Goal: Task Accomplishment & Management: Use online tool/utility

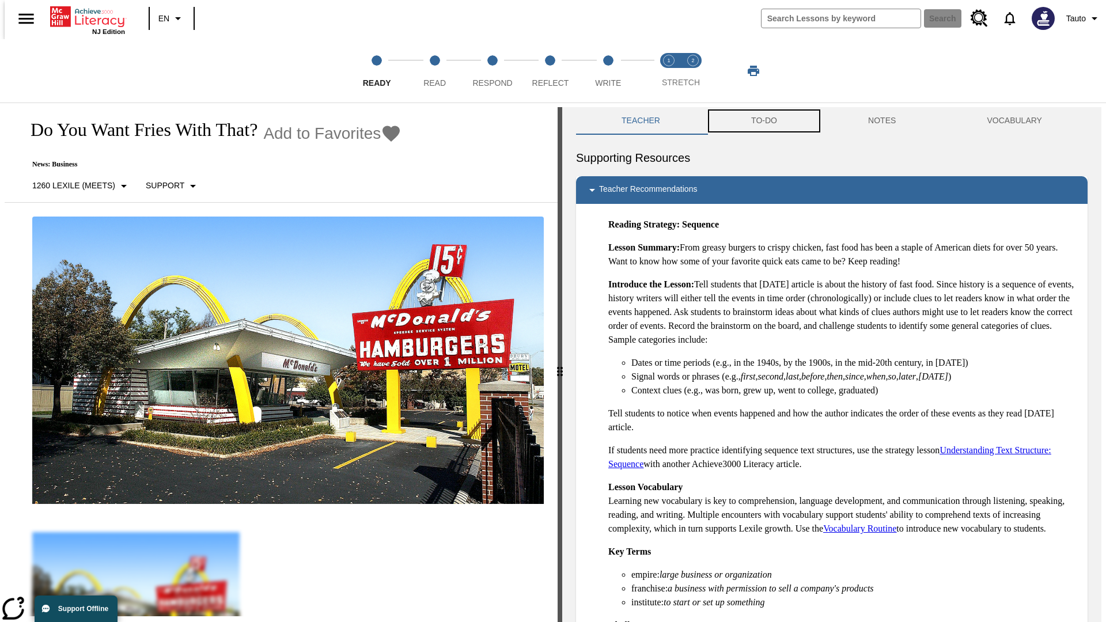
click at [763, 121] on button "TO-DO" at bounding box center [764, 121] width 117 height 28
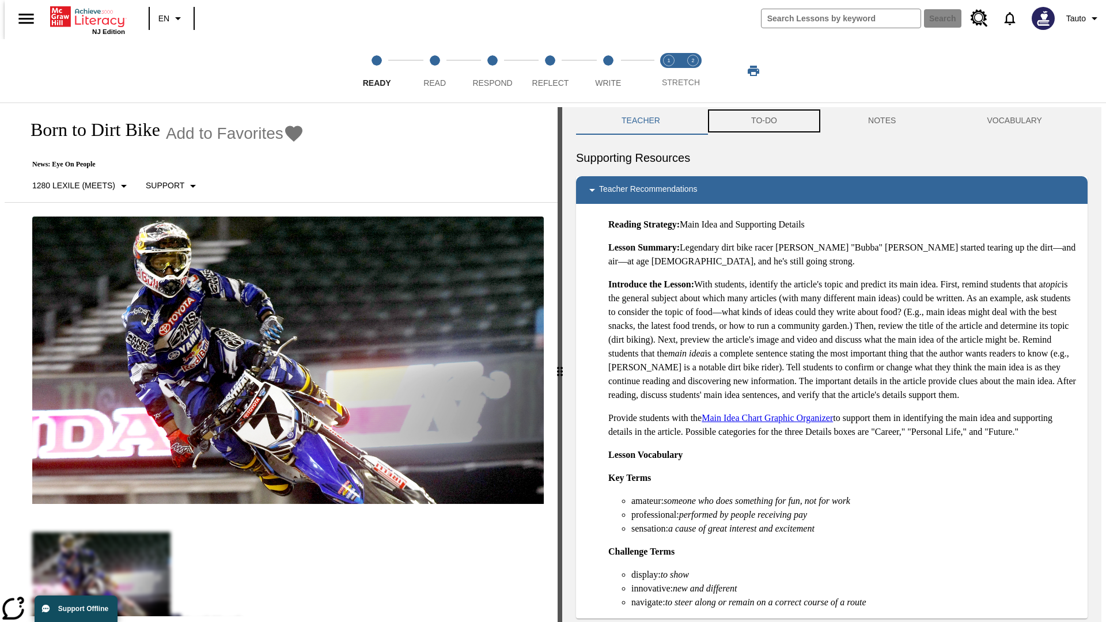
click at [763, 121] on button "TO-DO" at bounding box center [764, 121] width 117 height 28
